Goal: Communication & Community: Answer question/provide support

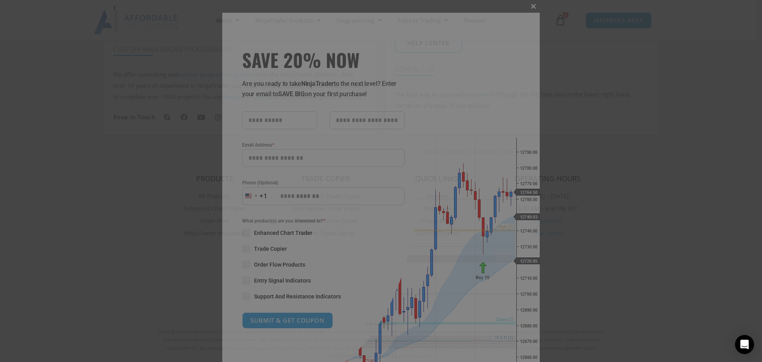
type input "**********"
click at [529, 6] on span at bounding box center [533, 6] width 13 height 5
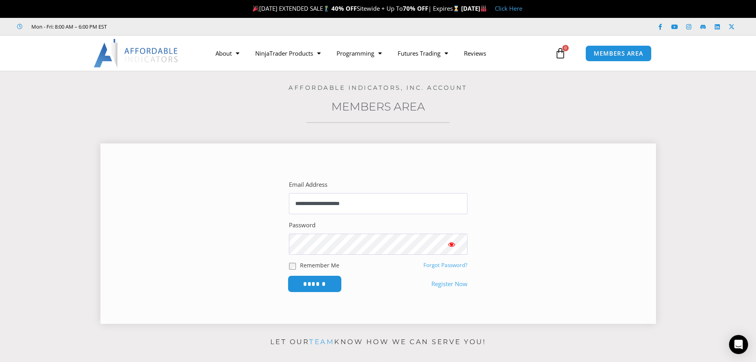
click at [329, 281] on input "******" at bounding box center [314, 283] width 54 height 17
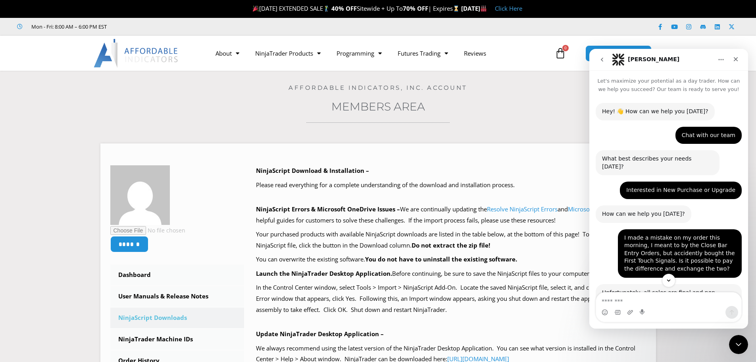
click at [547, 108] on h3 "Members Area" at bounding box center [378, 106] width 717 height 14
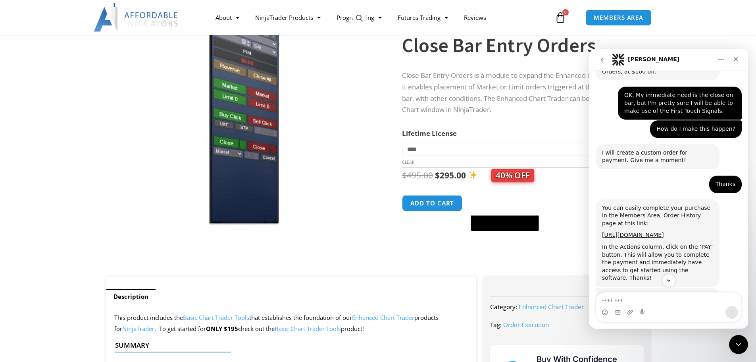
scroll to position [459, 0]
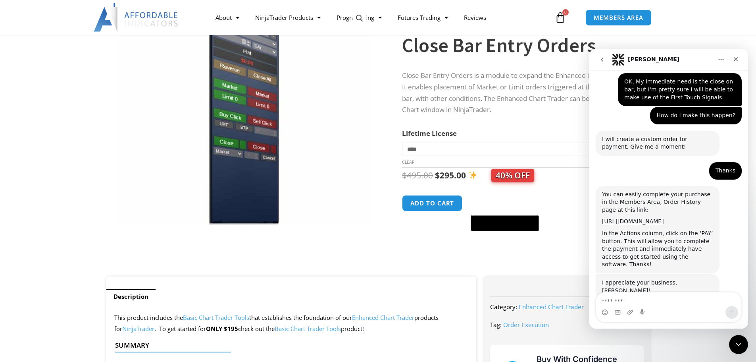
click at [632, 300] on textarea "Message…" at bounding box center [668, 298] width 145 height 13
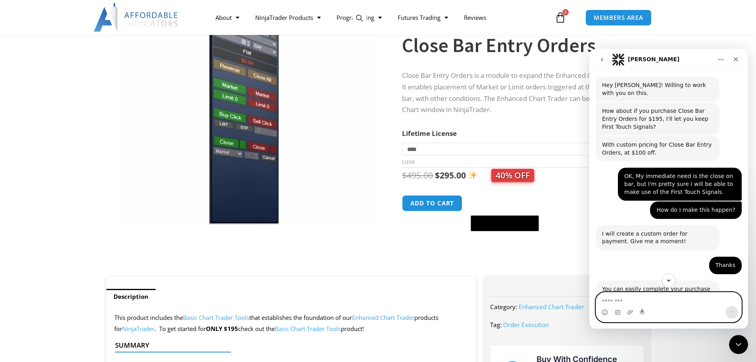
scroll to position [419, 0]
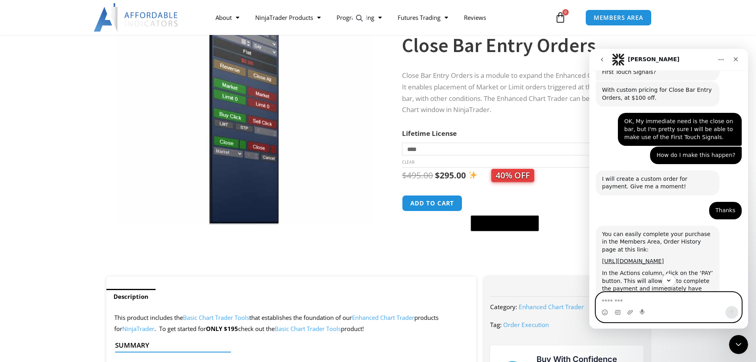
click at [607, 300] on textarea "Message…" at bounding box center [668, 298] width 145 height 13
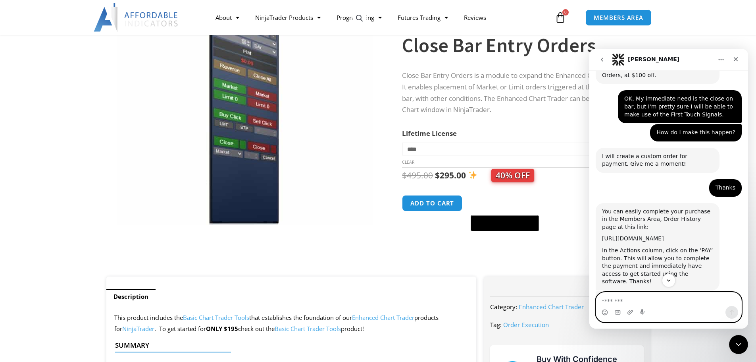
scroll to position [459, 0]
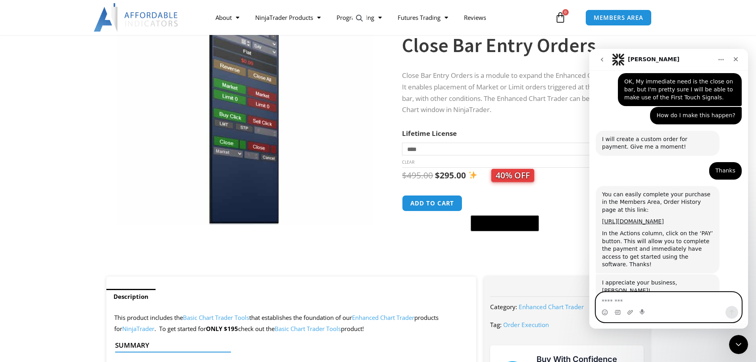
click at [616, 297] on textarea "Message…" at bounding box center [668, 298] width 145 height 13
click at [632, 310] on icon "Upload attachment" at bounding box center [631, 312] width 6 height 4
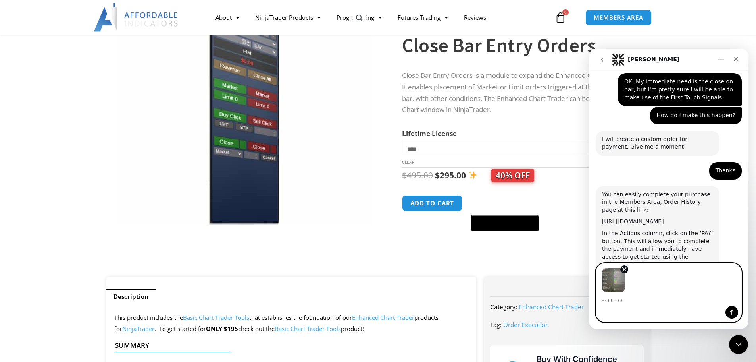
scroll to position [488, 0]
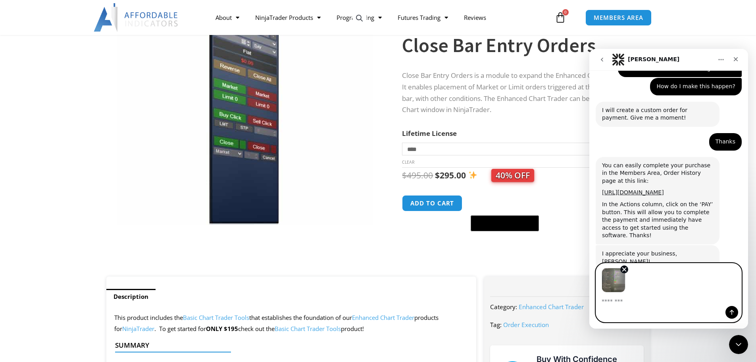
click at [610, 283] on img "Image previews" at bounding box center [614, 280] width 24 height 25
click at [611, 280] on img "Image previews" at bounding box center [614, 280] width 24 height 25
click at [611, 279] on img "Image previews" at bounding box center [614, 280] width 24 height 25
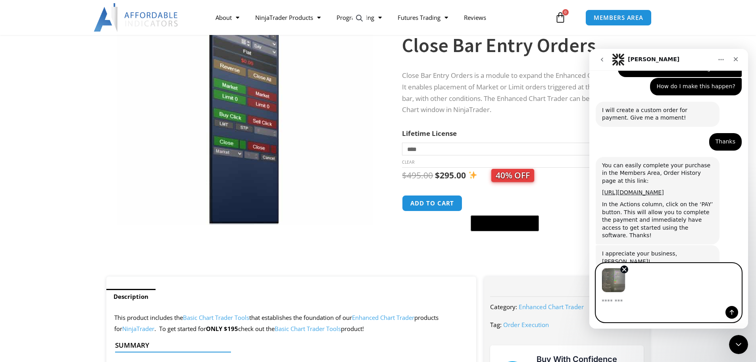
click at [630, 303] on textarea "Message…" at bounding box center [668, 298] width 145 height 13
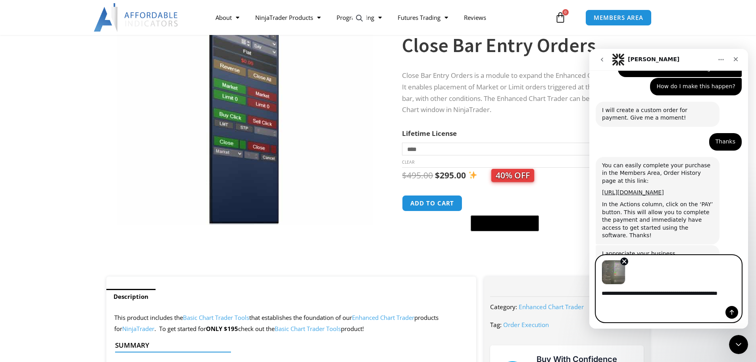
scroll to position [496, 0]
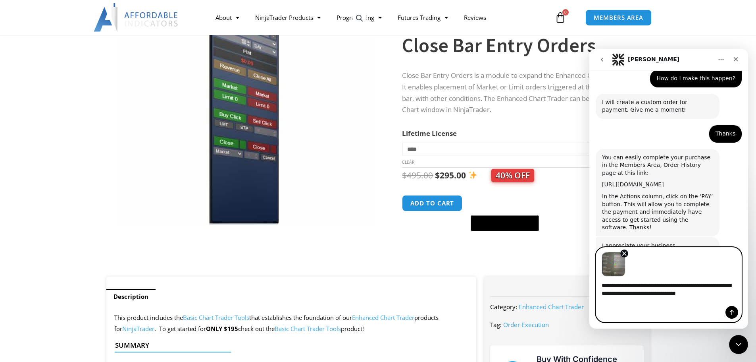
type textarea "**********"
click at [626, 257] on icon "Remove image 1" at bounding box center [624, 253] width 7 height 7
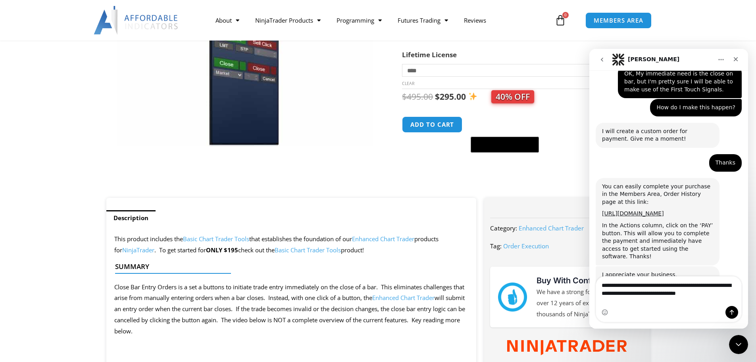
scroll to position [159, 0]
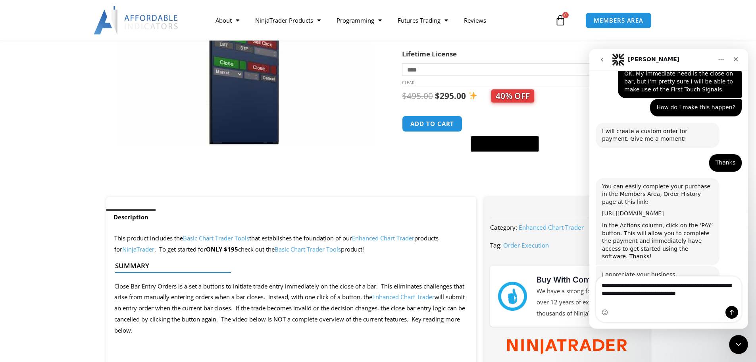
click at [639, 312] on div "Intercom messenger" at bounding box center [668, 312] width 145 height 13
drag, startPoint x: 647, startPoint y: 309, endPoint x: 654, endPoint y: 308, distance: 6.9
click at [648, 308] on div "Intercom messenger" at bounding box center [668, 312] width 145 height 13
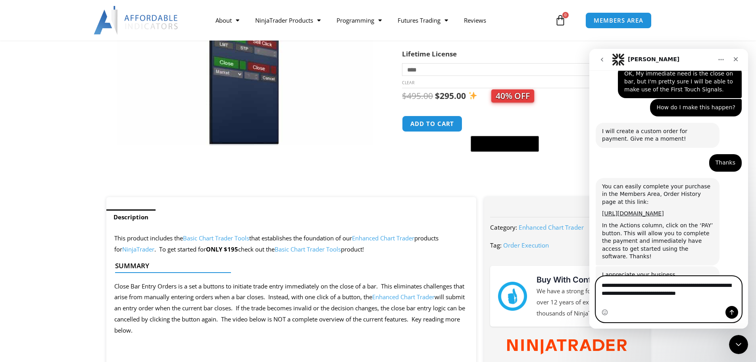
drag, startPoint x: 712, startPoint y: 302, endPoint x: 619, endPoint y: 295, distance: 93.6
click at [594, 291] on div "**********" at bounding box center [668, 299] width 159 height 46
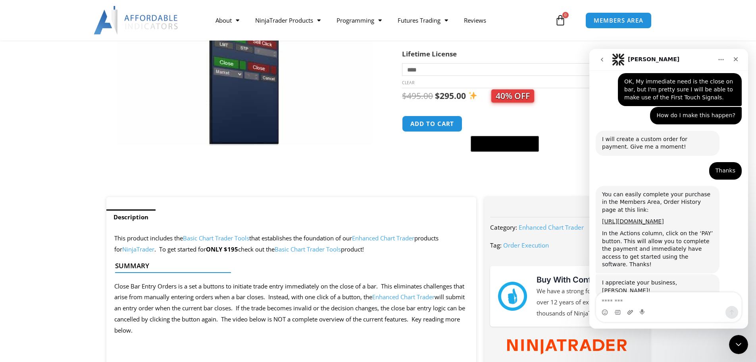
click at [628, 311] on icon "Upload attachment" at bounding box center [630, 312] width 6 height 6
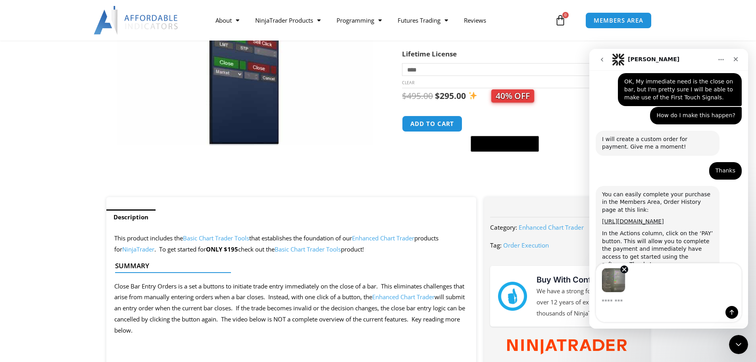
scroll to position [488, 0]
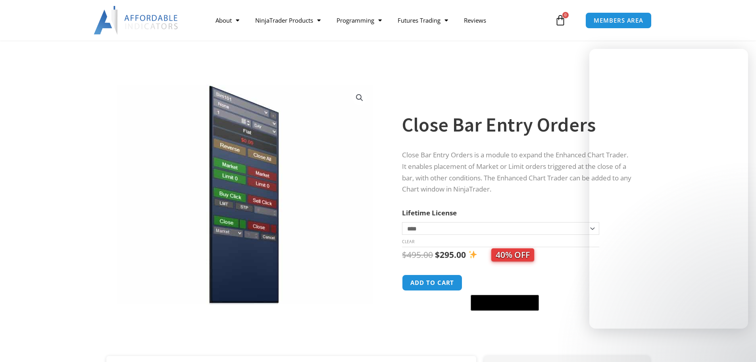
scroll to position [159, 0]
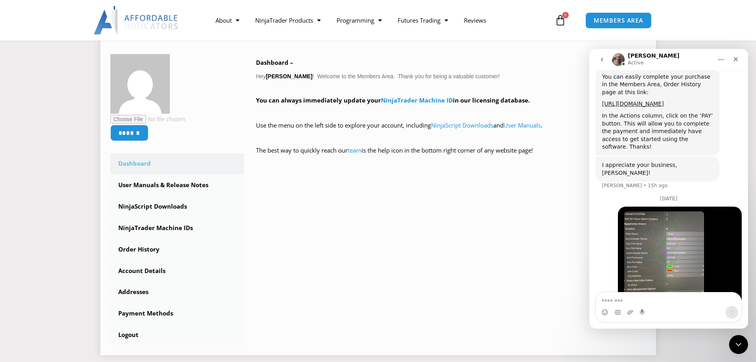
scroll to position [630, 0]
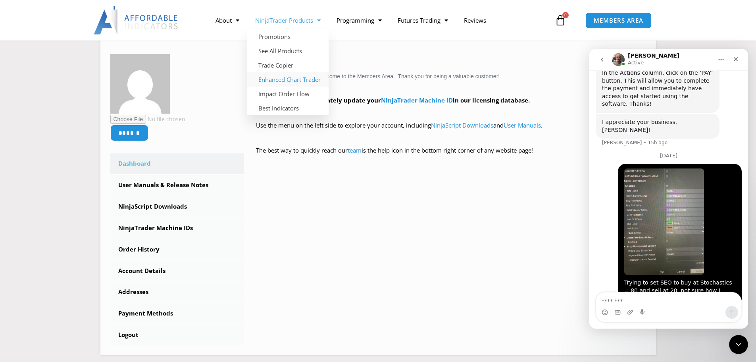
click at [284, 81] on link "Enhanced Chart Trader" at bounding box center [287, 79] width 81 height 14
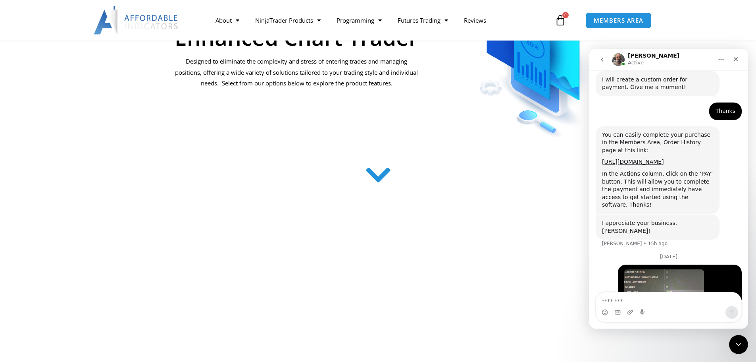
scroll to position [630, 0]
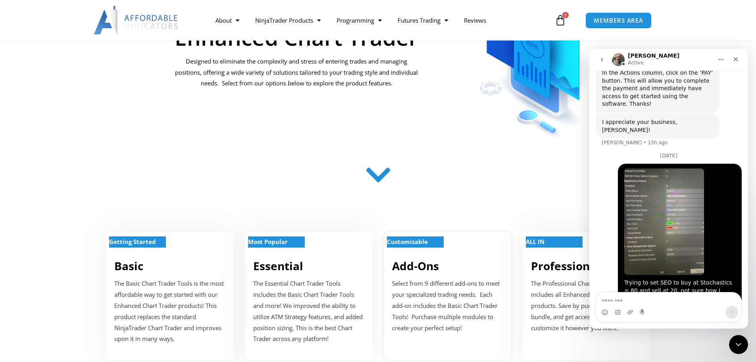
click at [422, 239] on strong "Customizable" at bounding box center [407, 241] width 41 height 8
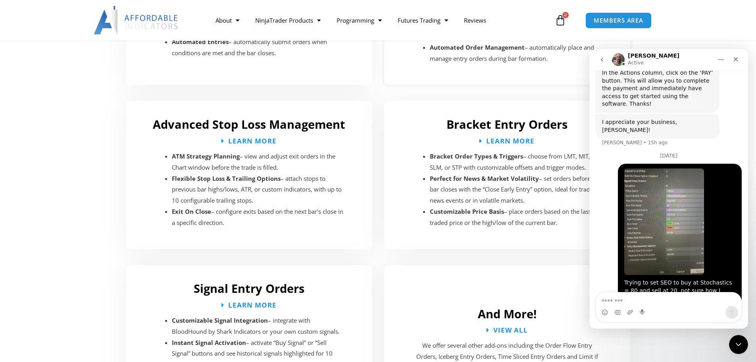
scroll to position [1458, 0]
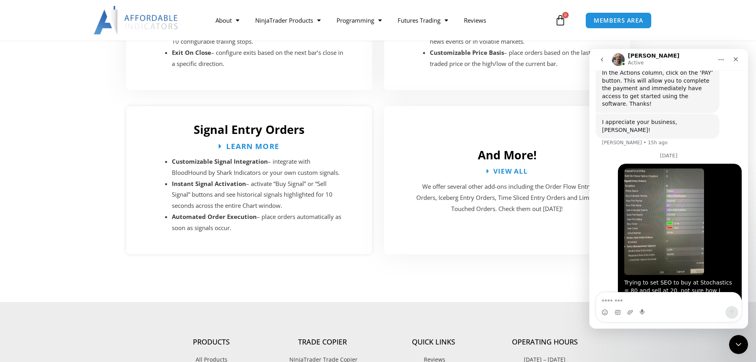
click at [256, 142] on span "Learn More" at bounding box center [252, 146] width 53 height 8
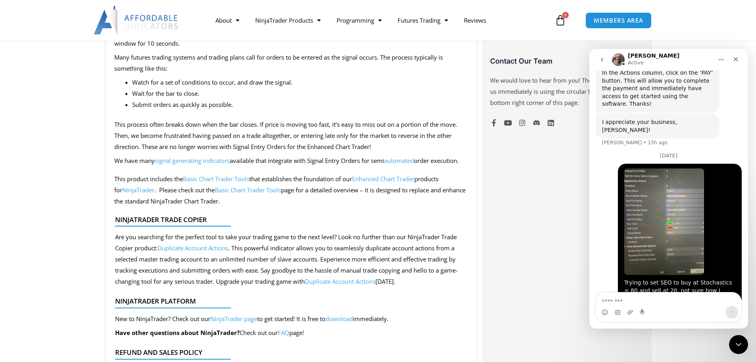
scroll to position [595, 0]
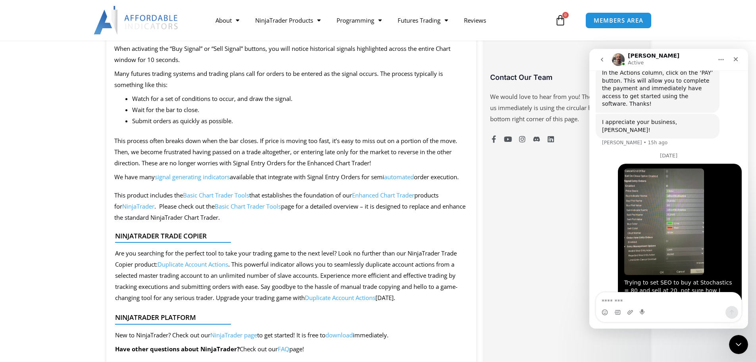
click at [211, 175] on span "signal generating indicators" at bounding box center [192, 177] width 75 height 8
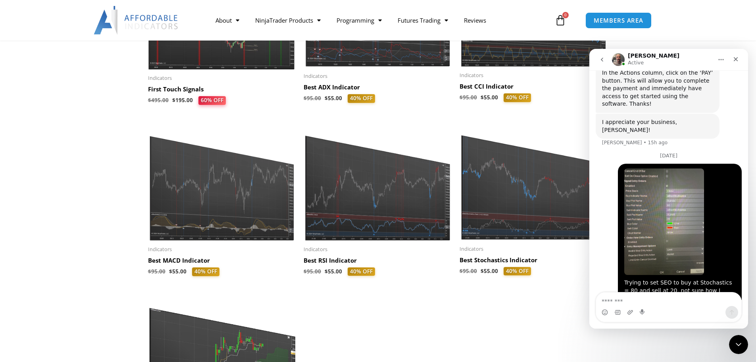
scroll to position [318, 0]
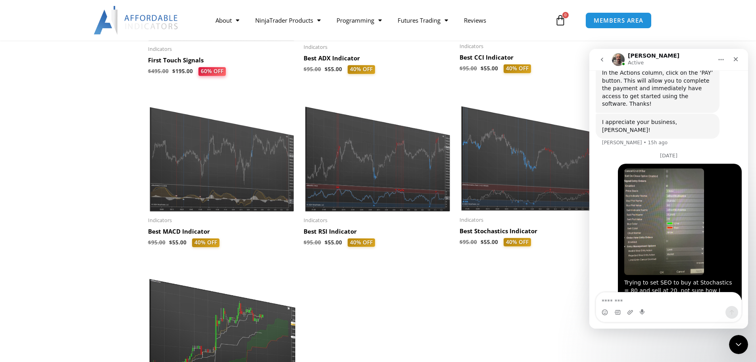
click at [487, 232] on h2 "Best Stochastics Indicator" at bounding box center [534, 231] width 148 height 8
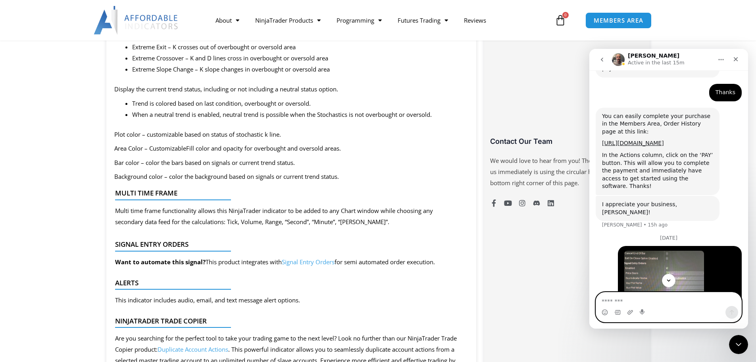
scroll to position [511, 0]
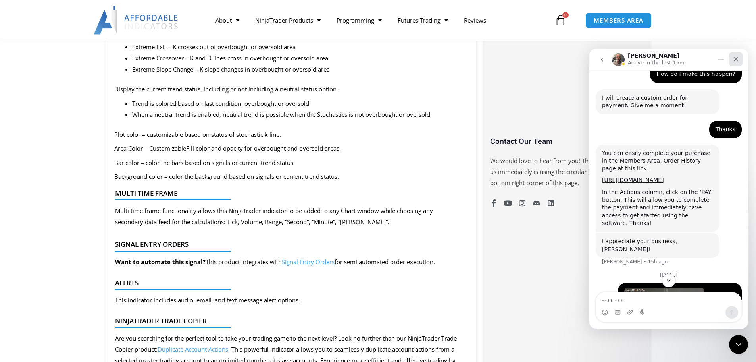
click at [736, 60] on icon "Close" at bounding box center [736, 59] width 4 height 4
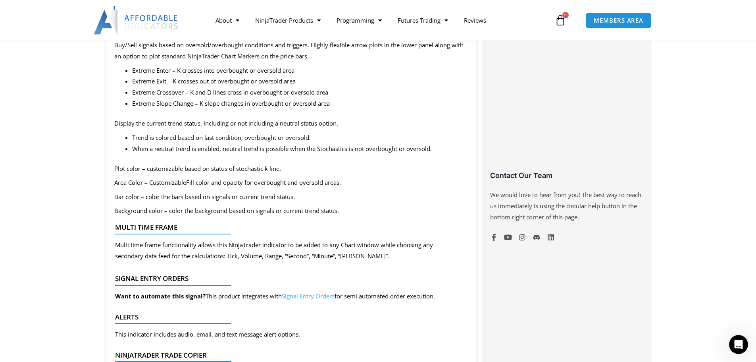
scroll to position [437, 0]
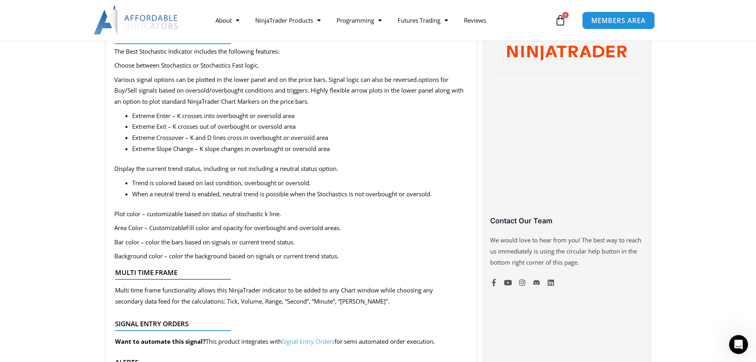
click at [623, 25] on link "MEMBERS AREA" at bounding box center [618, 20] width 73 height 18
click at [619, 17] on span "MEMBERS AREA" at bounding box center [618, 20] width 54 height 7
drag, startPoint x: 736, startPoint y: 339, endPoint x: 733, endPoint y: 335, distance: 4.8
click at [736, 337] on icon "Open Intercom Messenger" at bounding box center [737, 343] width 13 height 13
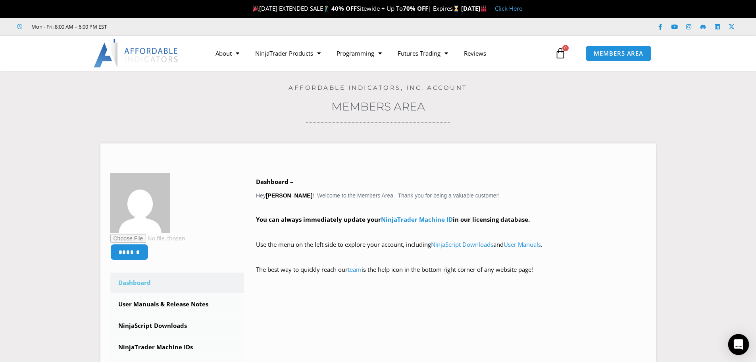
click at [733, 340] on div "Open Intercom Messenger" at bounding box center [738, 344] width 21 height 21
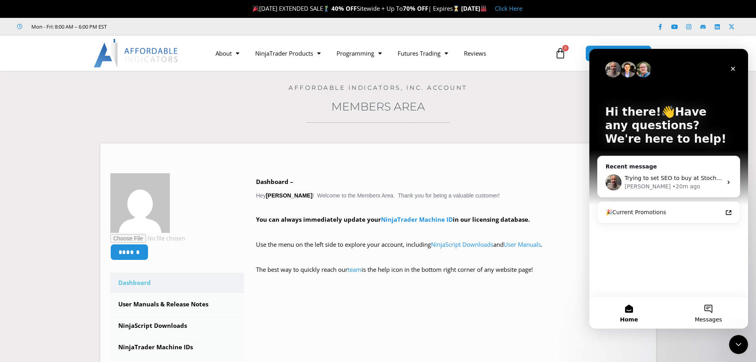
click at [711, 304] on button "Messages" at bounding box center [708, 313] width 79 height 32
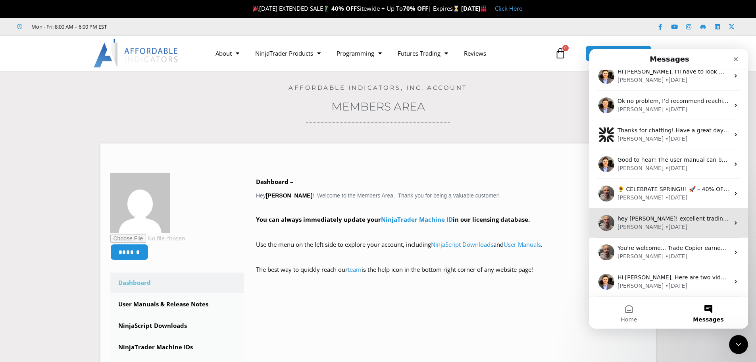
scroll to position [97, 0]
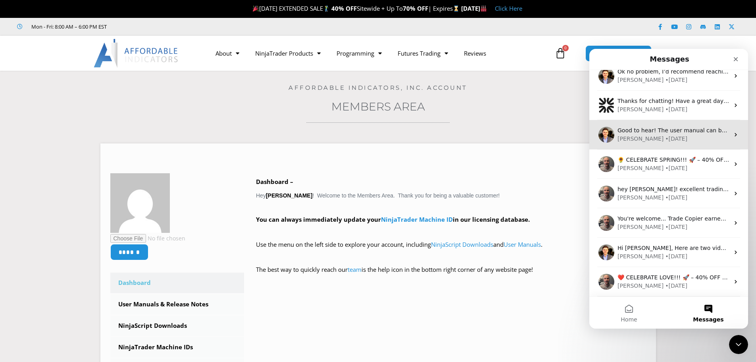
click at [687, 138] on div "David • 21w ago" at bounding box center [674, 139] width 112 height 8
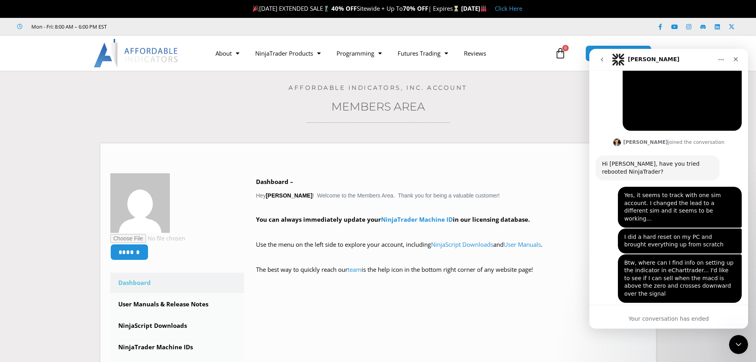
scroll to position [822, 0]
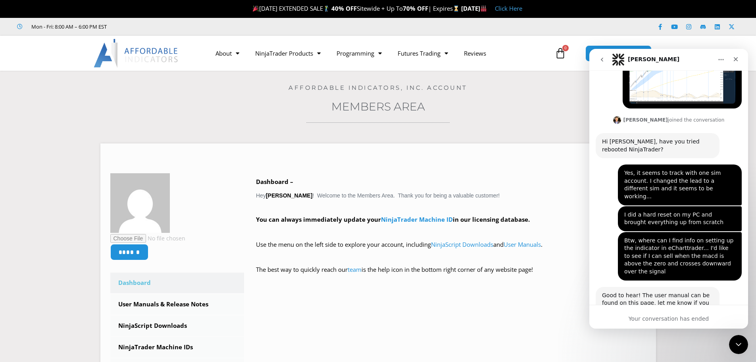
click at [692, 319] on div "Your conversation has ended" at bounding box center [668, 318] width 159 height 8
drag, startPoint x: 637, startPoint y: 61, endPoint x: 740, endPoint y: 51, distance: 104.1
click at [638, 61] on h1 "Solomon" at bounding box center [654, 59] width 52 height 6
click at [716, 59] on button "Home" at bounding box center [721, 59] width 15 height 15
click at [732, 60] on div "Close" at bounding box center [736, 59] width 14 height 14
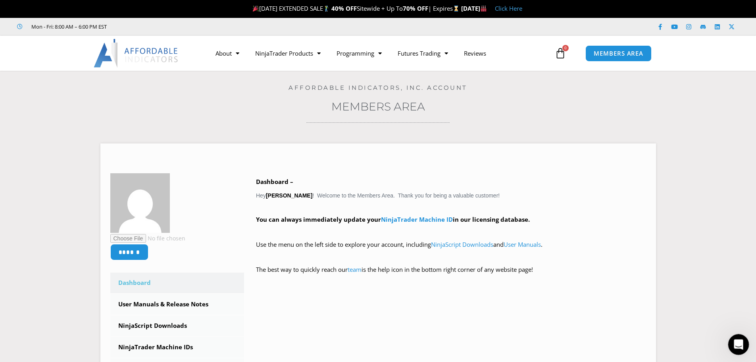
click at [732, 339] on div "Open Intercom Messenger" at bounding box center [737, 343] width 26 height 26
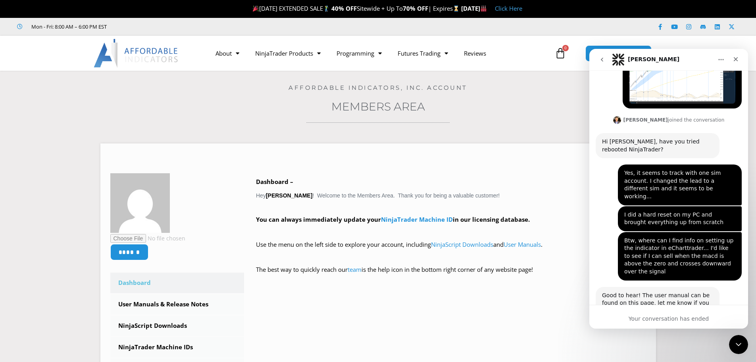
click at [639, 291] on div "Good to hear! The user manual can be found on this page, let me know if you hav…" at bounding box center [669, 316] width 146 height 58
click at [672, 287] on div "Good to hear! The user manual can be found on this page, let me know if you hav…" at bounding box center [658, 307] width 124 height 40
click at [694, 291] on div "Good to hear! The user manual can be found on this page, let me know if you hav…" at bounding box center [657, 302] width 111 height 23
click at [664, 315] on link "[URL][DOMAIN_NAME]" at bounding box center [633, 318] width 62 height 6
click at [694, 314] on div "[URL][DOMAIN_NAME]" at bounding box center [657, 318] width 111 height 8
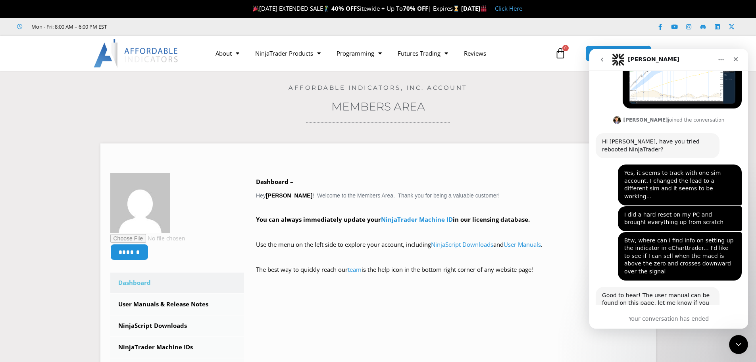
click at [678, 115] on div "David joined the conversation" at bounding box center [669, 121] width 112 height 12
click at [603, 57] on icon "go back" at bounding box center [602, 59] width 6 height 6
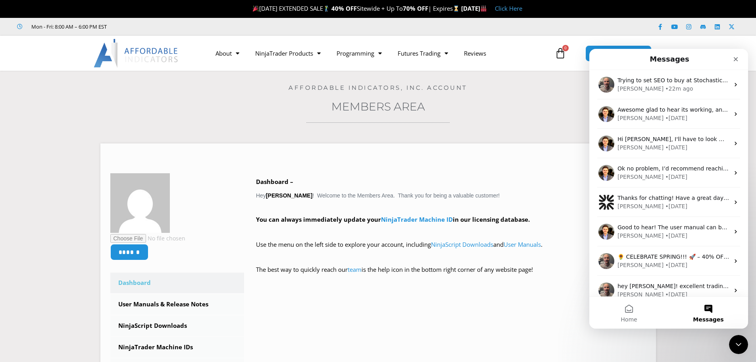
click at [706, 306] on button "Messages" at bounding box center [708, 313] width 79 height 32
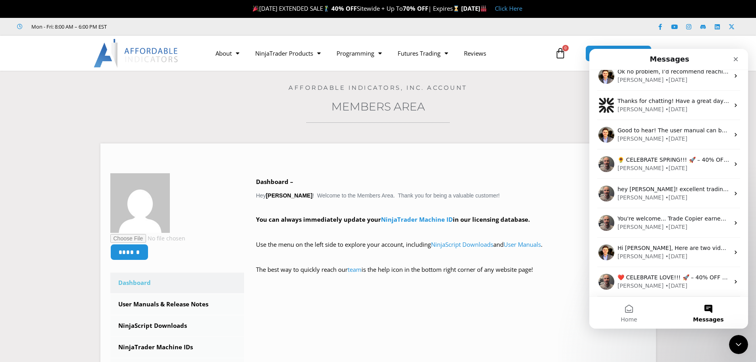
click at [709, 307] on button "Messages" at bounding box center [708, 313] width 79 height 32
click at [625, 312] on button "Home" at bounding box center [628, 313] width 79 height 32
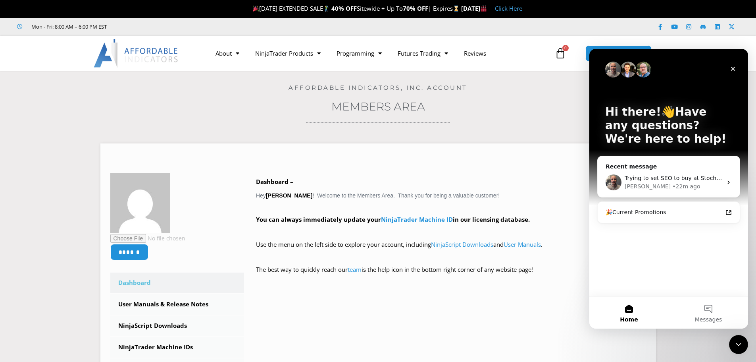
click at [697, 269] on div "Hi there!👋Have any questions? We're here to help! Recent message Trying to set …" at bounding box center [668, 172] width 159 height 247
click at [708, 308] on button "Messages" at bounding box center [708, 313] width 79 height 32
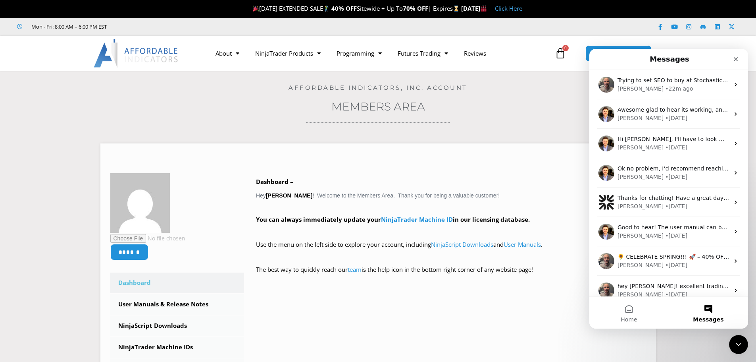
click at [708, 308] on button "Messages" at bounding box center [708, 313] width 79 height 32
drag, startPoint x: 742, startPoint y: 60, endPoint x: 1331, endPoint y: 109, distance: 591.5
click at [742, 60] on div "Close" at bounding box center [736, 59] width 14 height 14
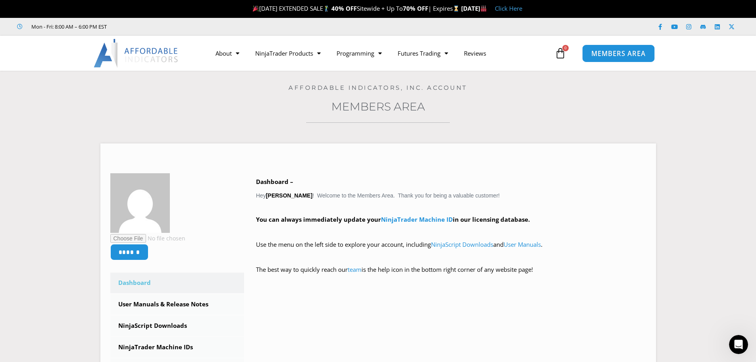
click at [640, 50] on span "MEMBERS AREA" at bounding box center [618, 53] width 54 height 7
click at [733, 333] on div "Open Intercom Messenger" at bounding box center [737, 343] width 26 height 26
click at [740, 341] on icon "Open Intercom Messenger" at bounding box center [738, 344] width 9 height 10
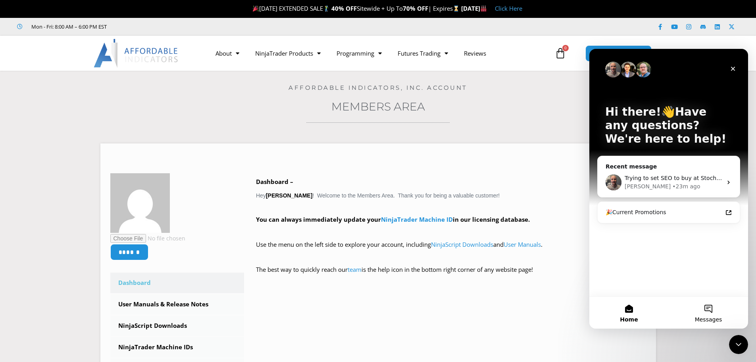
click at [710, 310] on button "Messages" at bounding box center [708, 313] width 79 height 32
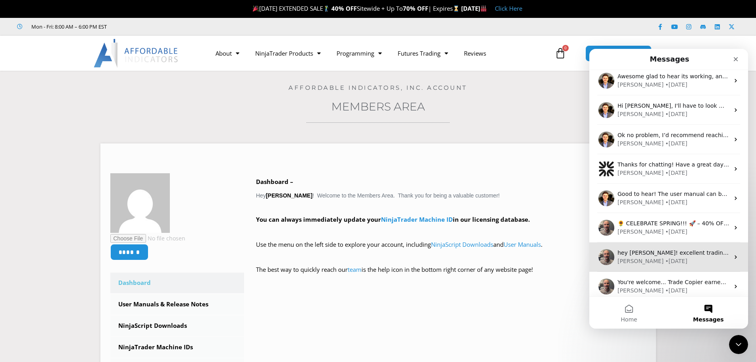
scroll to position [67, 0]
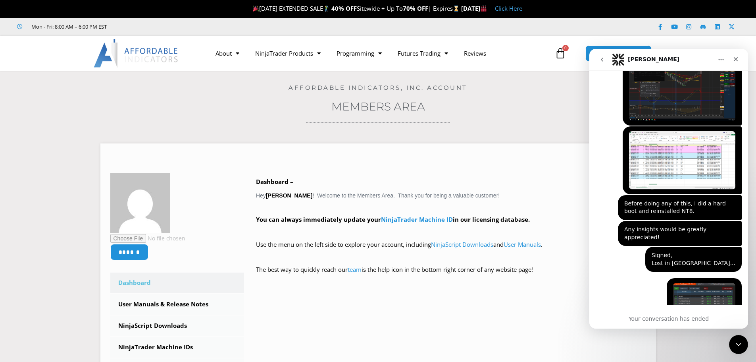
scroll to position [2081, 0]
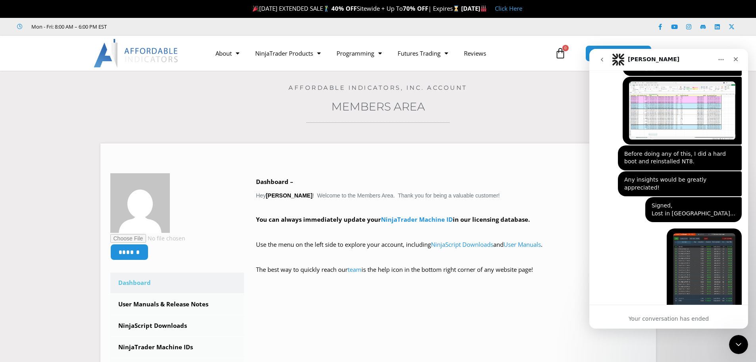
click at [723, 59] on icon "Home" at bounding box center [721, 59] width 6 height 6
click at [715, 233] on img "Denny says…" at bounding box center [704, 286] width 63 height 106
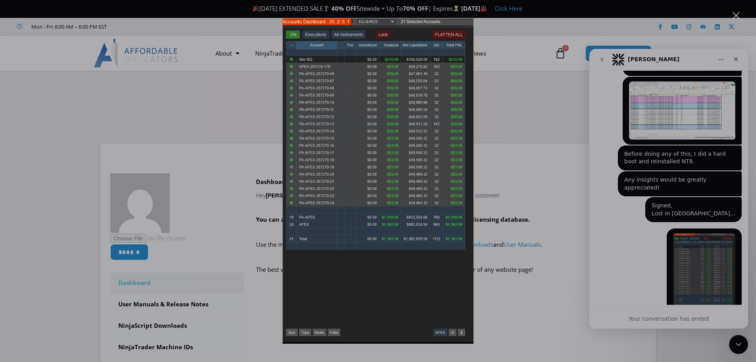
scroll to position [0, 0]
click at [679, 288] on div "Intercom messenger" at bounding box center [378, 181] width 756 height 362
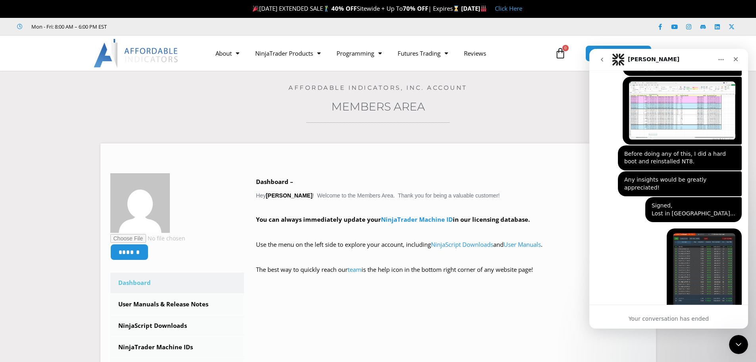
click at [739, 60] on icon "Close" at bounding box center [736, 59] width 6 height 6
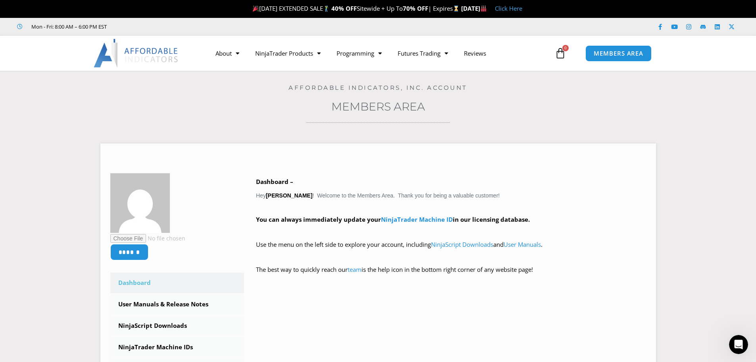
scroll to position [2081, 0]
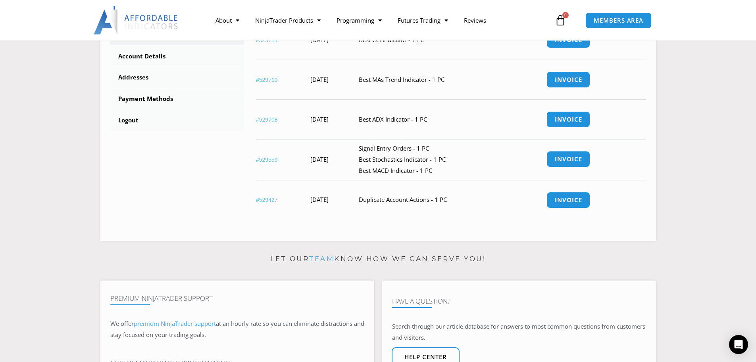
scroll to position [341, 0]
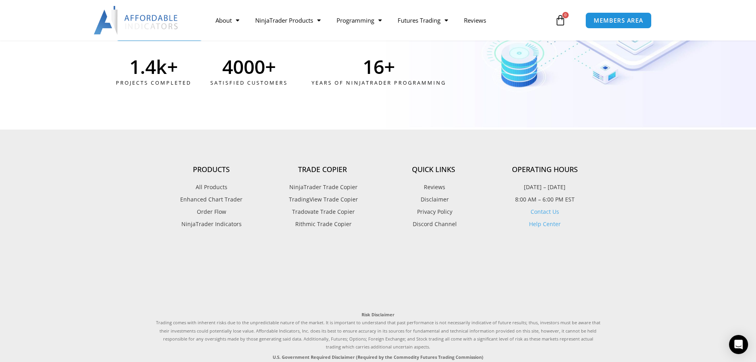
scroll to position [2085, 0]
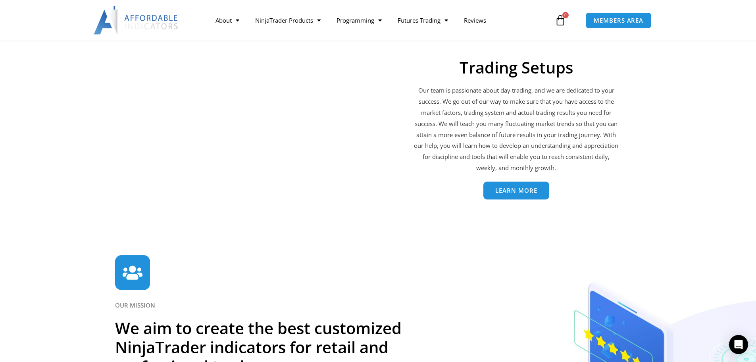
scroll to position [1688, 0]
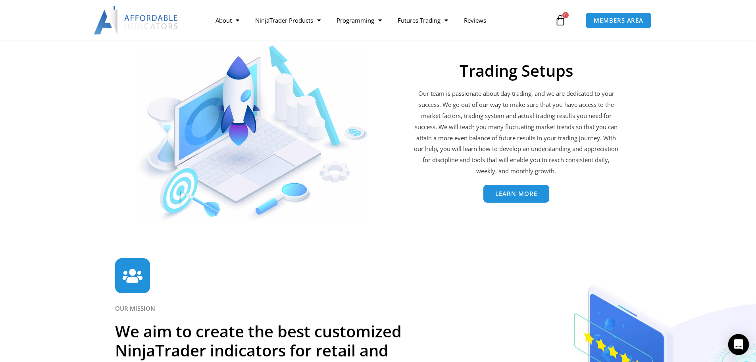
click at [736, 344] on icon "Open Intercom Messenger" at bounding box center [738, 344] width 9 height 10
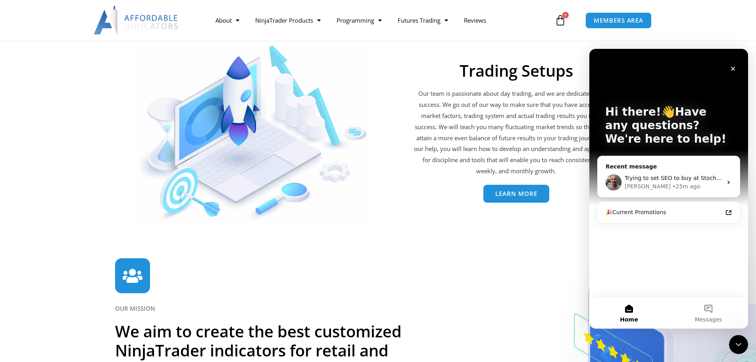
scroll to position [0, 0]
click at [667, 213] on div "🎉Current Promotions" at bounding box center [664, 212] width 117 height 8
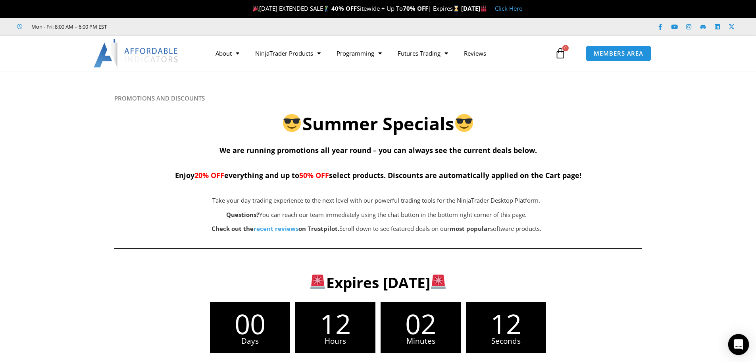
click at [738, 339] on div "Open Intercom Messenger" at bounding box center [738, 344] width 21 height 21
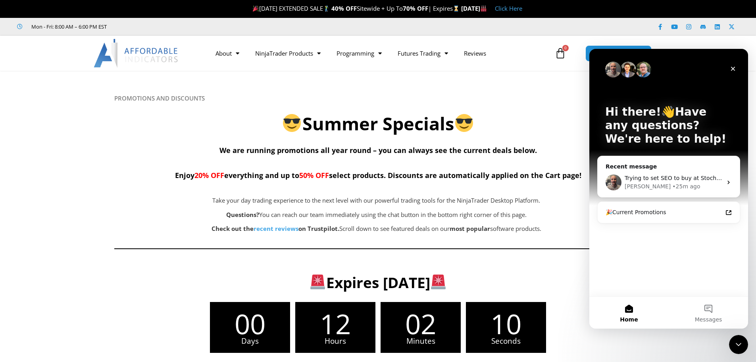
click at [654, 282] on div "Hi there!👋Have any questions? We're here to help! Recent message Trying to set …" at bounding box center [668, 172] width 159 height 247
click at [730, 182] on icon "Intercom messenger" at bounding box center [729, 183] width 2 height 4
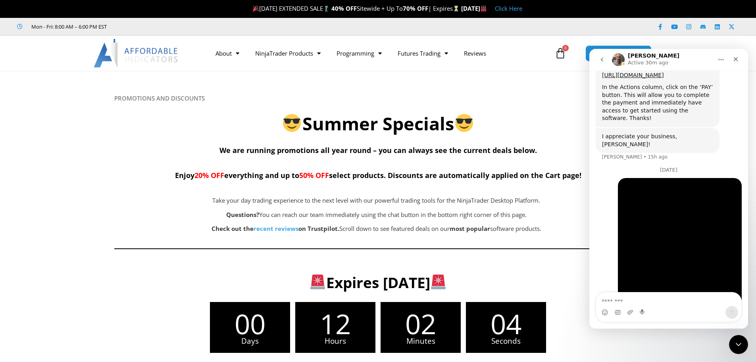
scroll to position [630, 0]
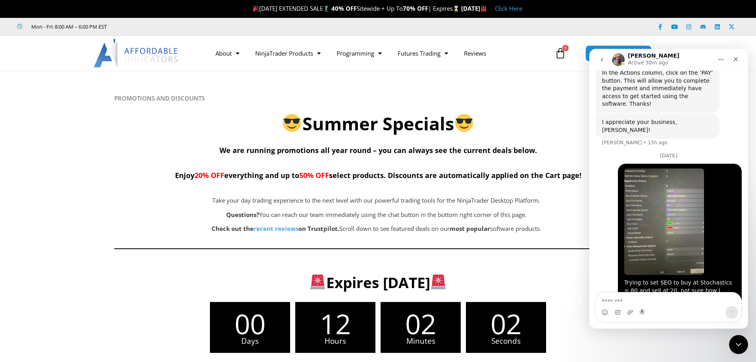
click at [673, 296] on textarea "Message…" at bounding box center [668, 298] width 145 height 13
click at [624, 298] on textarea "Message…" at bounding box center [668, 298] width 145 height 13
click at [647, 302] on textarea "**********" at bounding box center [668, 298] width 145 height 13
type textarea "**********"
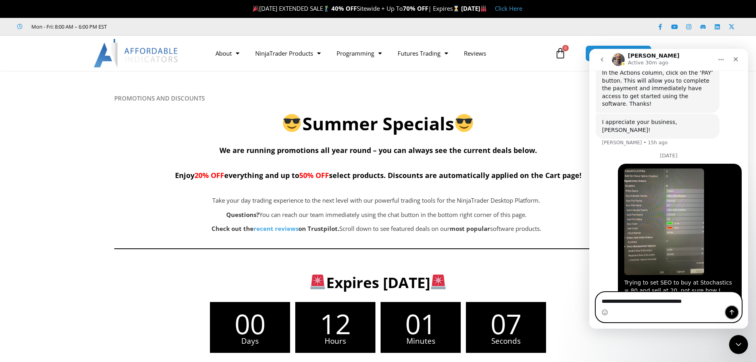
click at [728, 309] on button "Send a message…" at bounding box center [732, 312] width 13 height 13
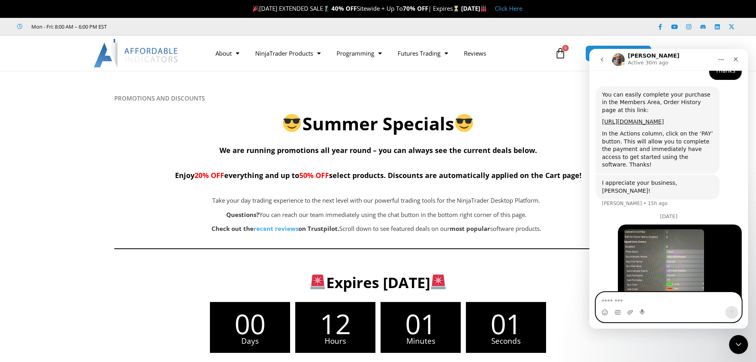
scroll to position [569, 0]
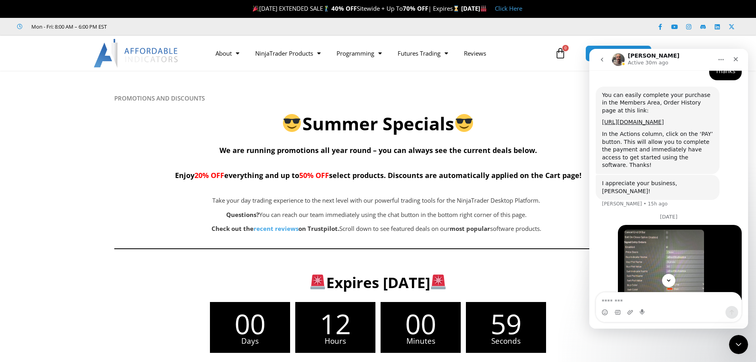
click at [723, 59] on icon "Home" at bounding box center [721, 59] width 6 height 6
click at [572, 98] on h6 "PROMOTIONS AND DISCOUNTS" at bounding box center [378, 98] width 528 height 8
click at [662, 331] on section "Expires [DATE] Days 12 Hours 00 Minutes 55 Seconds 20% OFF Everything | Up To 5…" at bounding box center [378, 369] width 756 height 212
click at [736, 60] on icon "Close" at bounding box center [736, 59] width 4 height 4
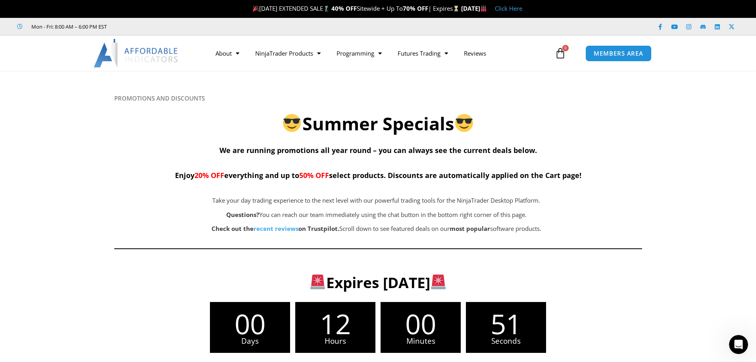
scroll to position [648, 0]
click at [682, 87] on icon at bounding box center [378, 117] width 757 height 95
click at [742, 343] on icon "Open Intercom Messenger" at bounding box center [737, 343] width 13 height 13
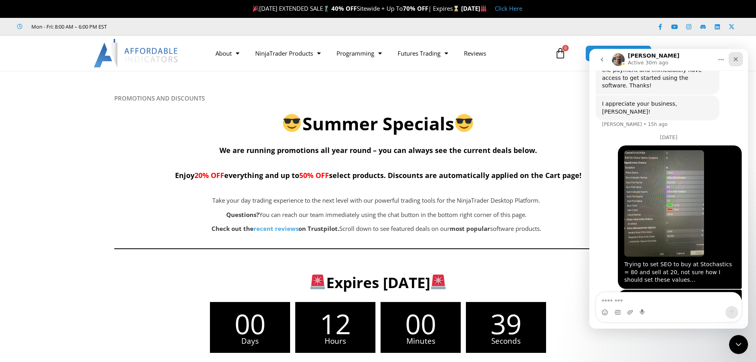
click at [741, 56] on div "Close" at bounding box center [736, 59] width 14 height 14
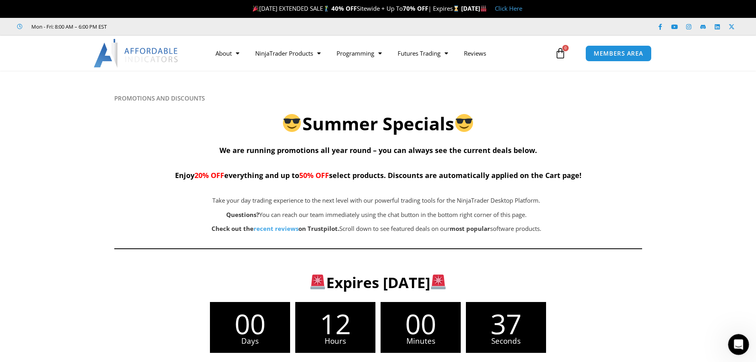
click at [732, 348] on div "Open Intercom Messenger" at bounding box center [737, 343] width 26 height 26
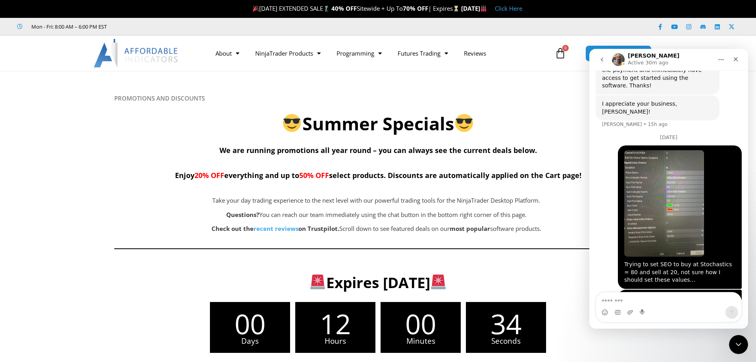
click at [721, 58] on icon "Home" at bounding box center [721, 59] width 6 height 6
click at [604, 58] on icon "go back" at bounding box center [602, 59] width 6 height 6
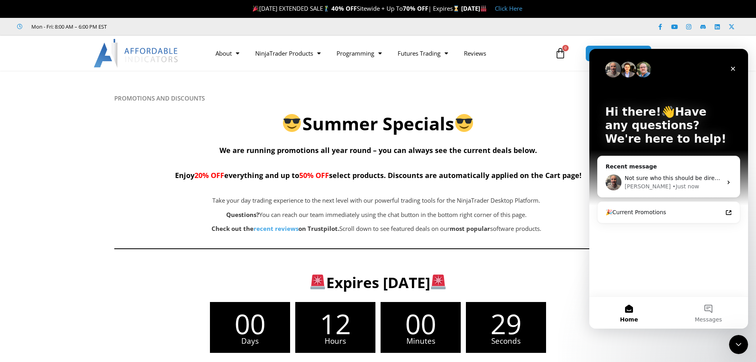
click at [627, 69] on img "Intercom messenger" at bounding box center [628, 70] width 16 height 16
click at [622, 131] on p "Hi there!👋Have any questions? We're here to help!" at bounding box center [668, 125] width 127 height 40
click at [712, 310] on button "Messages" at bounding box center [708, 313] width 79 height 32
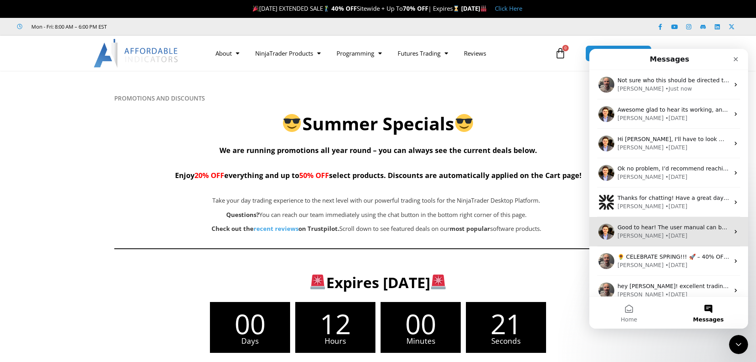
click at [735, 231] on icon "Intercom messenger" at bounding box center [736, 231] width 6 height 6
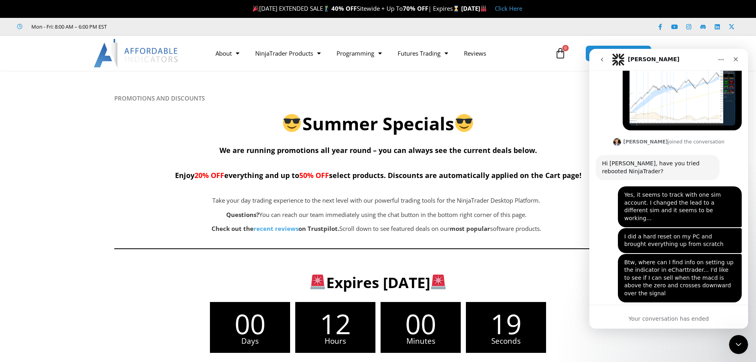
scroll to position [822, 0]
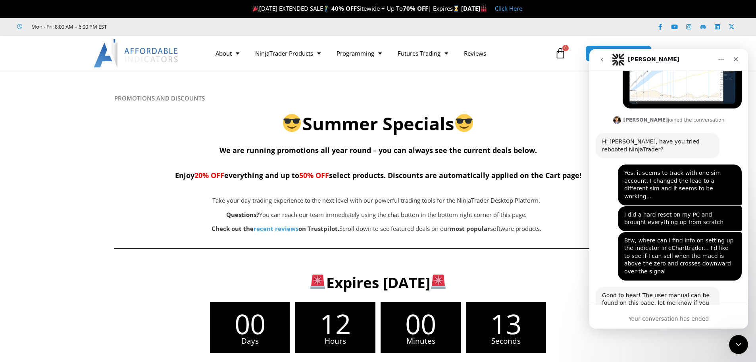
click at [714, 237] on div "Btw, where can I find info on setting up the indicator in eCharttrader... I'd l…" at bounding box center [679, 256] width 111 height 39
click at [715, 287] on div "Good to hear! The user manual can be found on this page, let me know if you hav…" at bounding box center [658, 307] width 124 height 40
click at [651, 315] on link "[URL][DOMAIN_NAME]" at bounding box center [633, 318] width 62 height 6
click at [538, 94] on icon at bounding box center [378, 117] width 757 height 95
click at [600, 60] on icon "go back" at bounding box center [602, 59] width 6 height 6
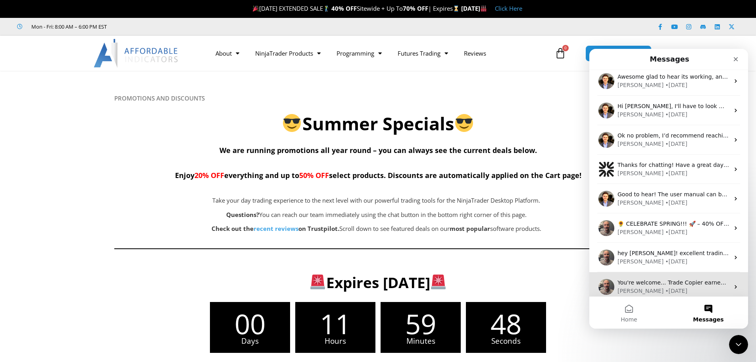
scroll to position [67, 0]
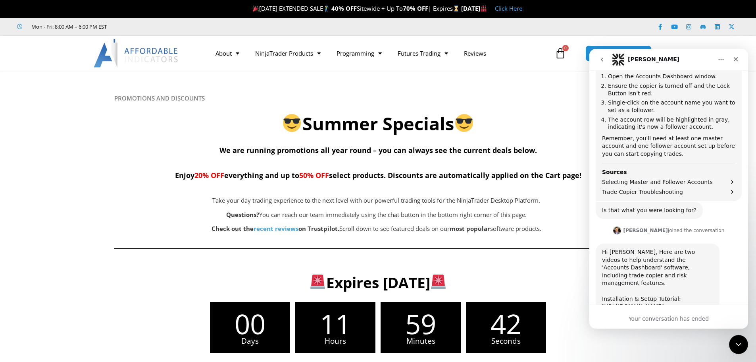
scroll to position [890, 0]
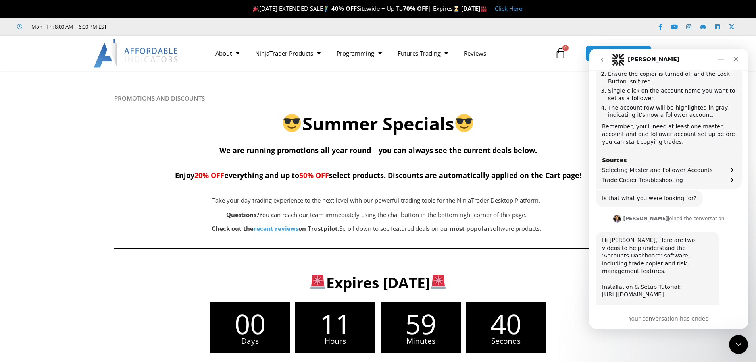
click at [670, 295] on div "Hi [PERSON_NAME], Here are two videos to help understand the 'Accounts Dashboar…" at bounding box center [669, 287] width 146 height 113
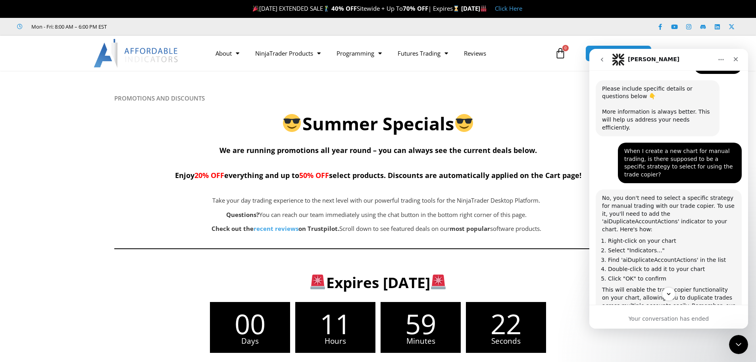
scroll to position [136, 0]
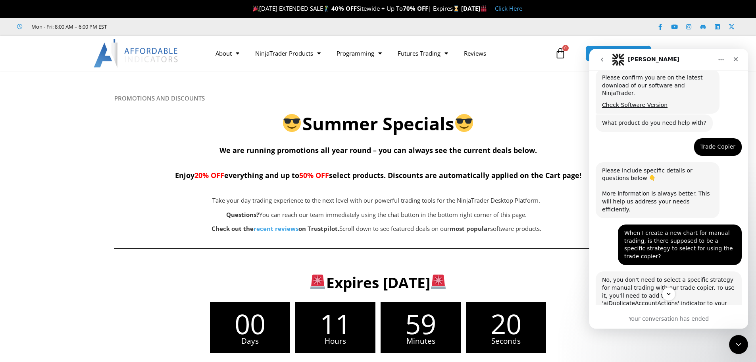
click at [567, 100] on h6 "PROMOTIONS AND DISCOUNTS" at bounding box center [378, 98] width 528 height 8
click at [620, 61] on img "Intercom messenger" at bounding box center [618, 59] width 13 height 13
click at [635, 60] on h1 "[PERSON_NAME]" at bounding box center [654, 59] width 52 height 6
click at [616, 61] on img "Intercom messenger" at bounding box center [618, 59] width 13 height 13
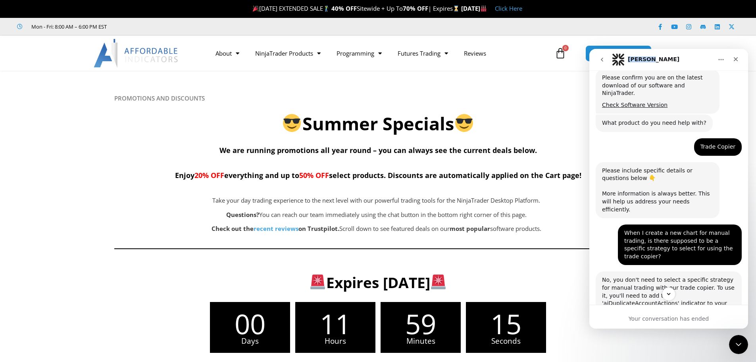
click at [601, 58] on icon "go back" at bounding box center [602, 59] width 6 height 6
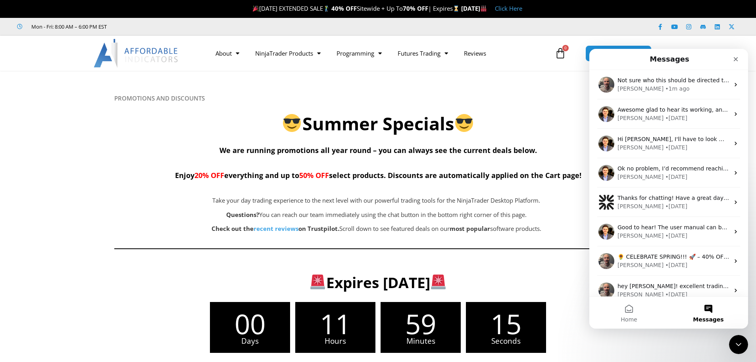
scroll to position [0, 0]
click at [628, 307] on button "Home" at bounding box center [628, 313] width 79 height 32
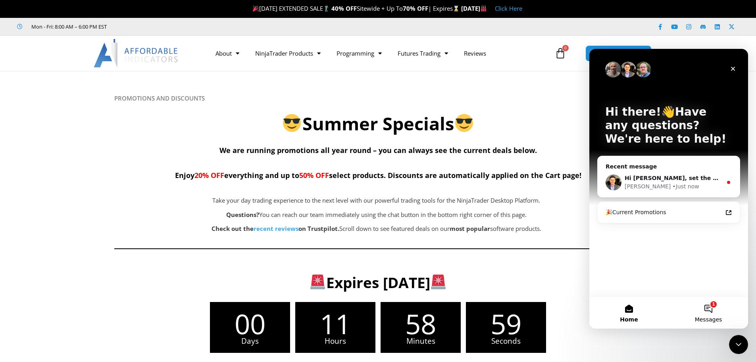
click at [713, 307] on button "1 Messages" at bounding box center [708, 313] width 79 height 32
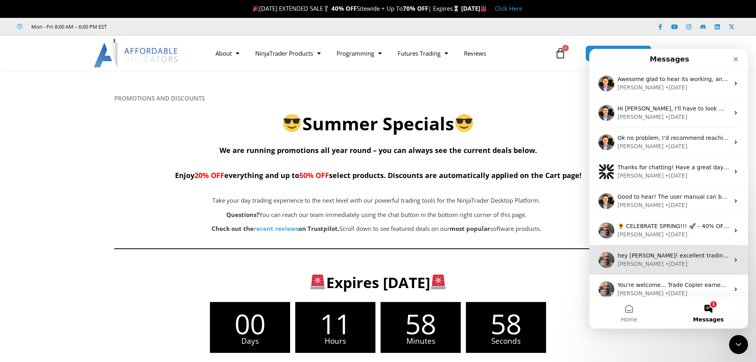
scroll to position [97, 0]
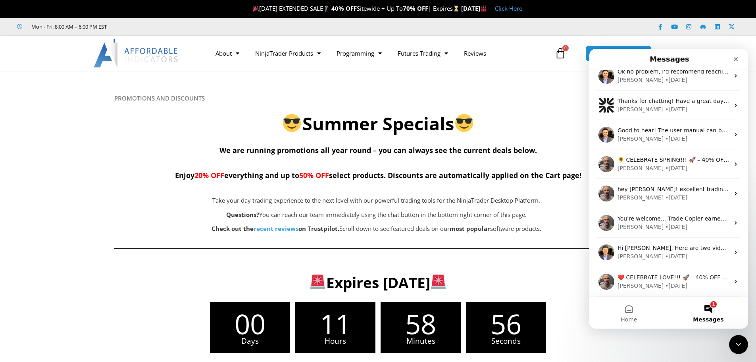
click at [684, 310] on button "1 Messages" at bounding box center [708, 313] width 79 height 32
click at [713, 317] on span "Messages" at bounding box center [708, 319] width 31 height 6
click at [717, 301] on button "1 Messages" at bounding box center [708, 313] width 79 height 32
click at [737, 60] on icon "Close" at bounding box center [736, 59] width 6 height 6
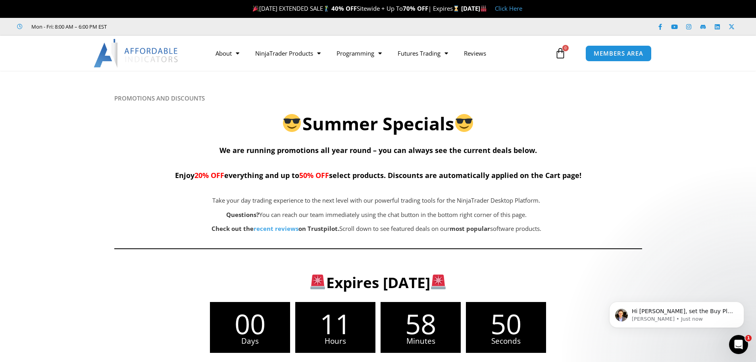
scroll to position [0, 0]
click at [678, 312] on p "Hi [PERSON_NAME], set the Buy Plot Value to 1 and the Sell Plot Value to 2. The…" at bounding box center [683, 311] width 102 height 8
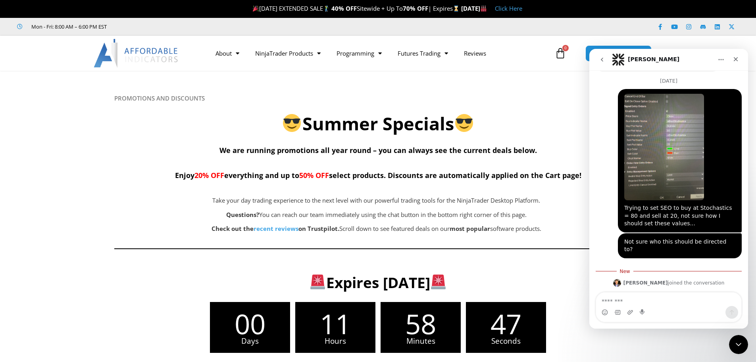
scroll to position [730, 0]
